Goal: Task Accomplishment & Management: Complete application form

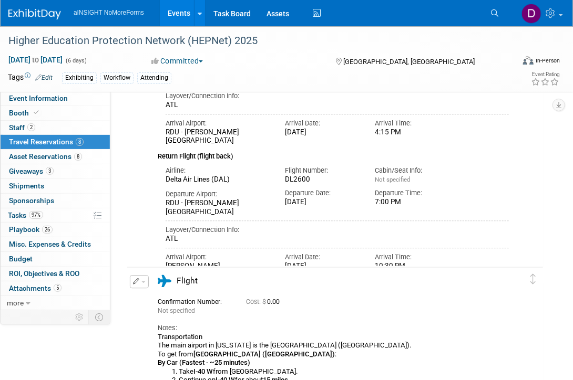
scroll to position [851, 0]
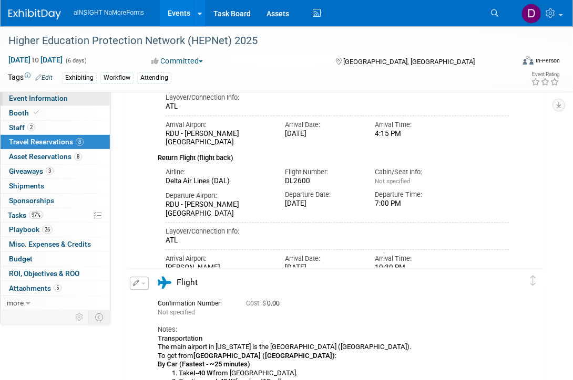
click at [53, 97] on span "Event Information" at bounding box center [38, 98] width 59 height 8
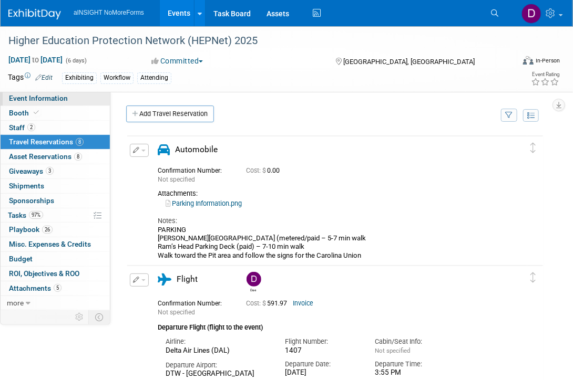
select select "aINSIGHT"
select select "Conference & Expo"
select select "Workflow"
select select "Full Access"
select select "No"
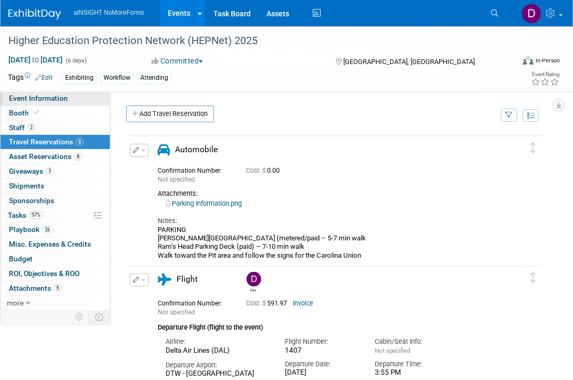
select select "No"
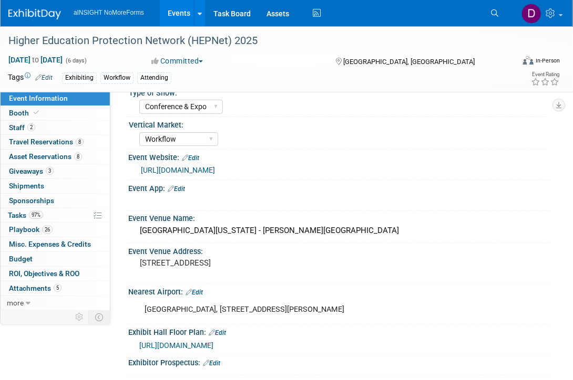
scroll to position [77, 0]
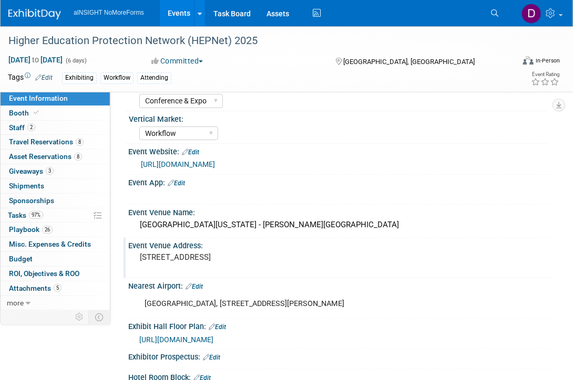
drag, startPoint x: 403, startPoint y: 221, endPoint x: 130, endPoint y: 254, distance: 274.6
drag, startPoint x: 130, startPoint y: 254, endPoint x: 142, endPoint y: 261, distance: 13.9
click at [142, 261] on div "[STREET_ADDRESS]" at bounding box center [216, 262] width 161 height 24
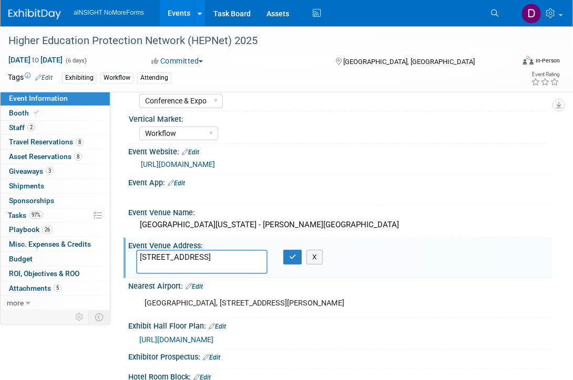
drag, startPoint x: 175, startPoint y: 264, endPoint x: 139, endPoint y: 244, distance: 42.1
click at [139, 244] on div "Event Venue Address: [STREET_ADDRESS] [STREET_ADDRESS] X" at bounding box center [337, 258] width 428 height 40
click at [391, 221] on div "[GEOGRAPHIC_DATA][US_STATE] - [PERSON_NAME][GEOGRAPHIC_DATA]" at bounding box center [340, 225] width 408 height 16
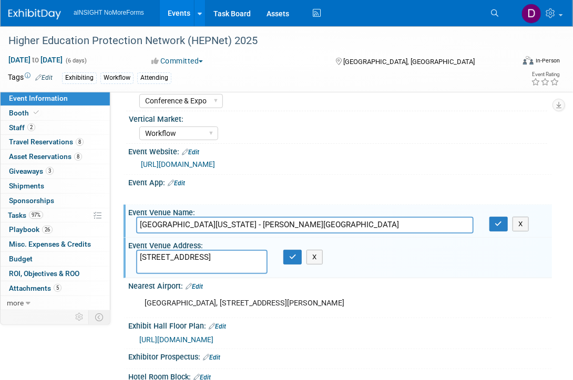
drag, startPoint x: 391, startPoint y: 221, endPoint x: 167, endPoint y: 213, distance: 224.5
drag, startPoint x: 167, startPoint y: 213, endPoint x: 143, endPoint y: 221, distance: 24.9
click at [143, 221] on input "[GEOGRAPHIC_DATA][US_STATE] - [PERSON_NAME][GEOGRAPHIC_DATA]" at bounding box center [304, 225] width 337 height 16
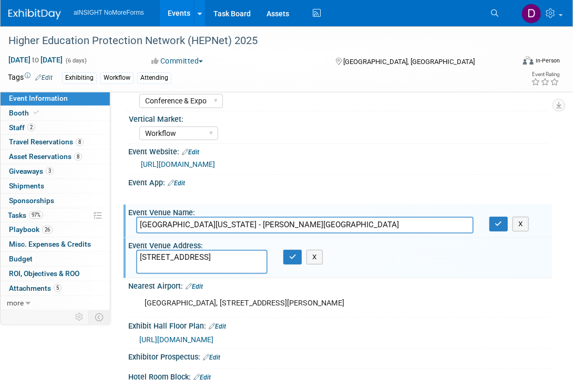
click at [143, 221] on input "[GEOGRAPHIC_DATA][US_STATE] - [PERSON_NAME][GEOGRAPHIC_DATA]" at bounding box center [304, 225] width 337 height 16
click at [401, 84] on div "Tags Edit Exhibiting Workflow Attending" at bounding box center [233, 78] width 451 height 16
click at [387, 128] on div "DOT Insurance Workflow Mid-Market Women" at bounding box center [343, 132] width 408 height 17
click at [298, 63] on div "Committed Committed Considering Not Going Reserve" at bounding box center [233, 60] width 171 height 11
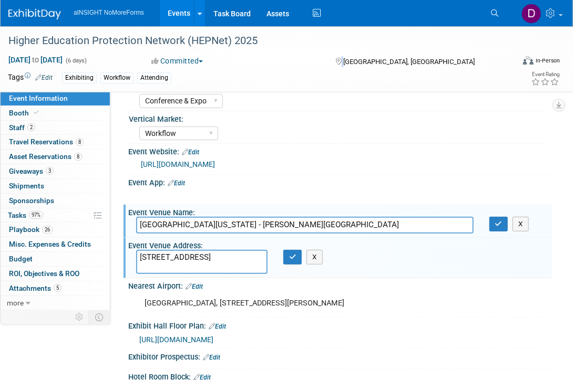
click at [298, 63] on div "Committed Committed Considering Not Going Reserve" at bounding box center [233, 60] width 171 height 11
click at [298, 57] on div "Committed Committed Considering Not Going Reserve" at bounding box center [233, 60] width 171 height 11
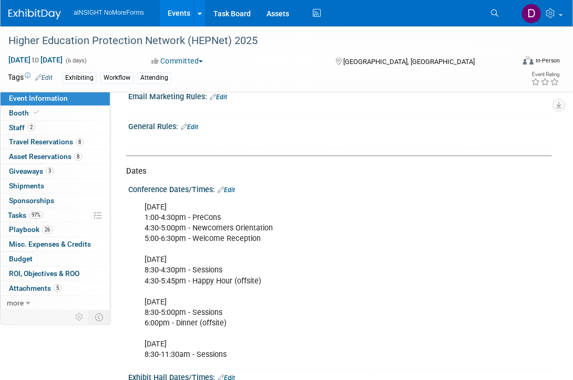
scroll to position [863, 0]
click at [398, 119] on div "General Rules: Edit" at bounding box center [339, 126] width 423 height 14
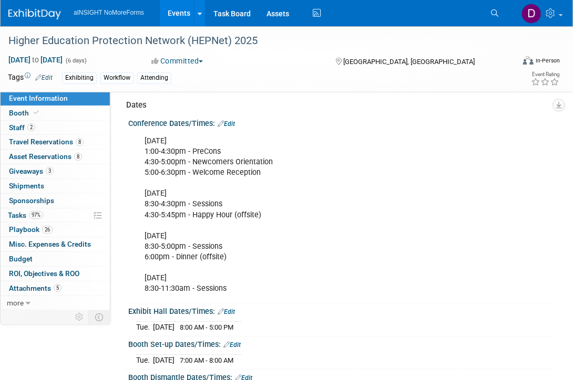
scroll to position [929, 0]
